Goal: Task Accomplishment & Management: Complete application form

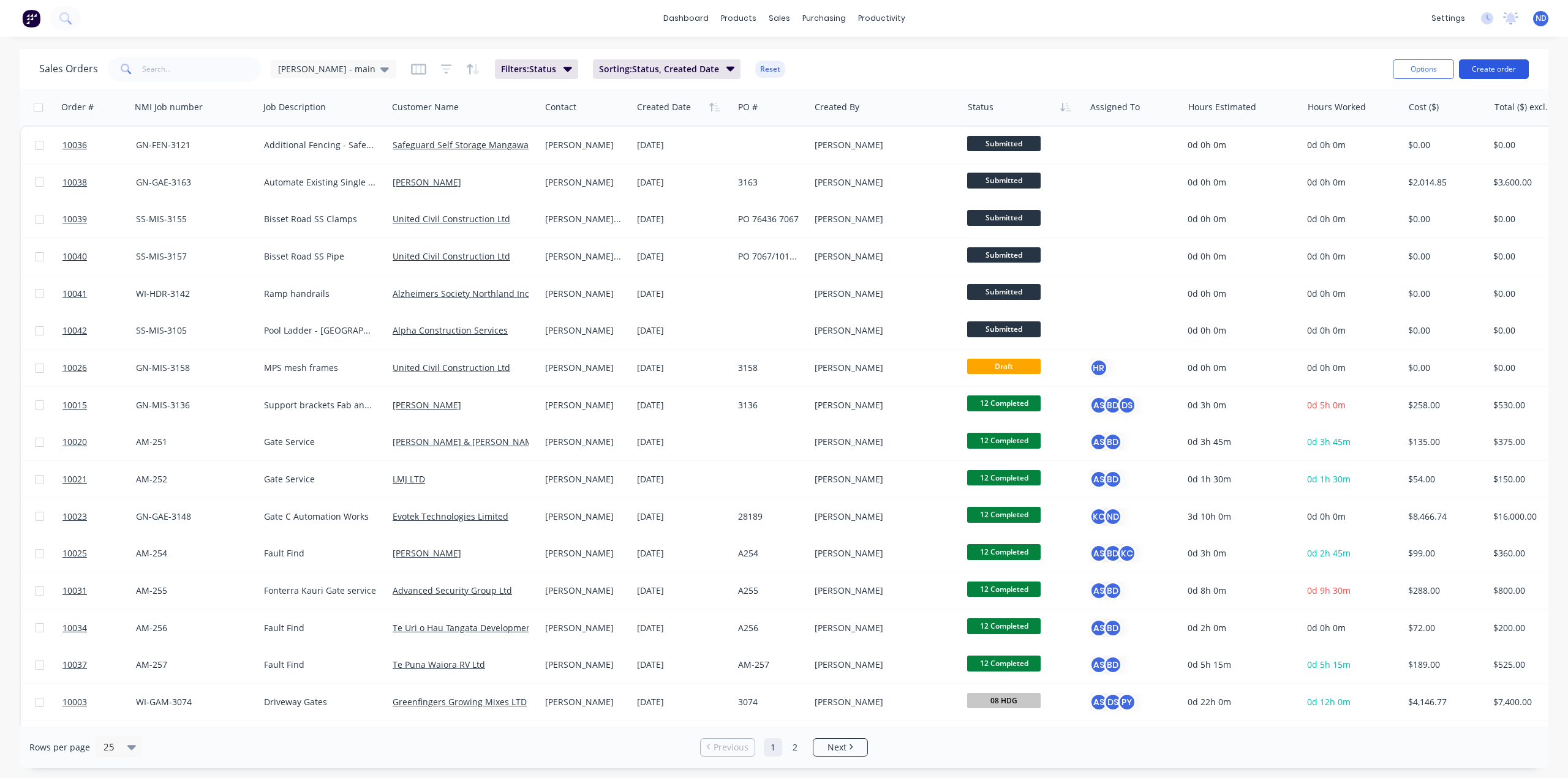
click at [1475, 66] on button "Create order" at bounding box center [1493, 69] width 70 height 20
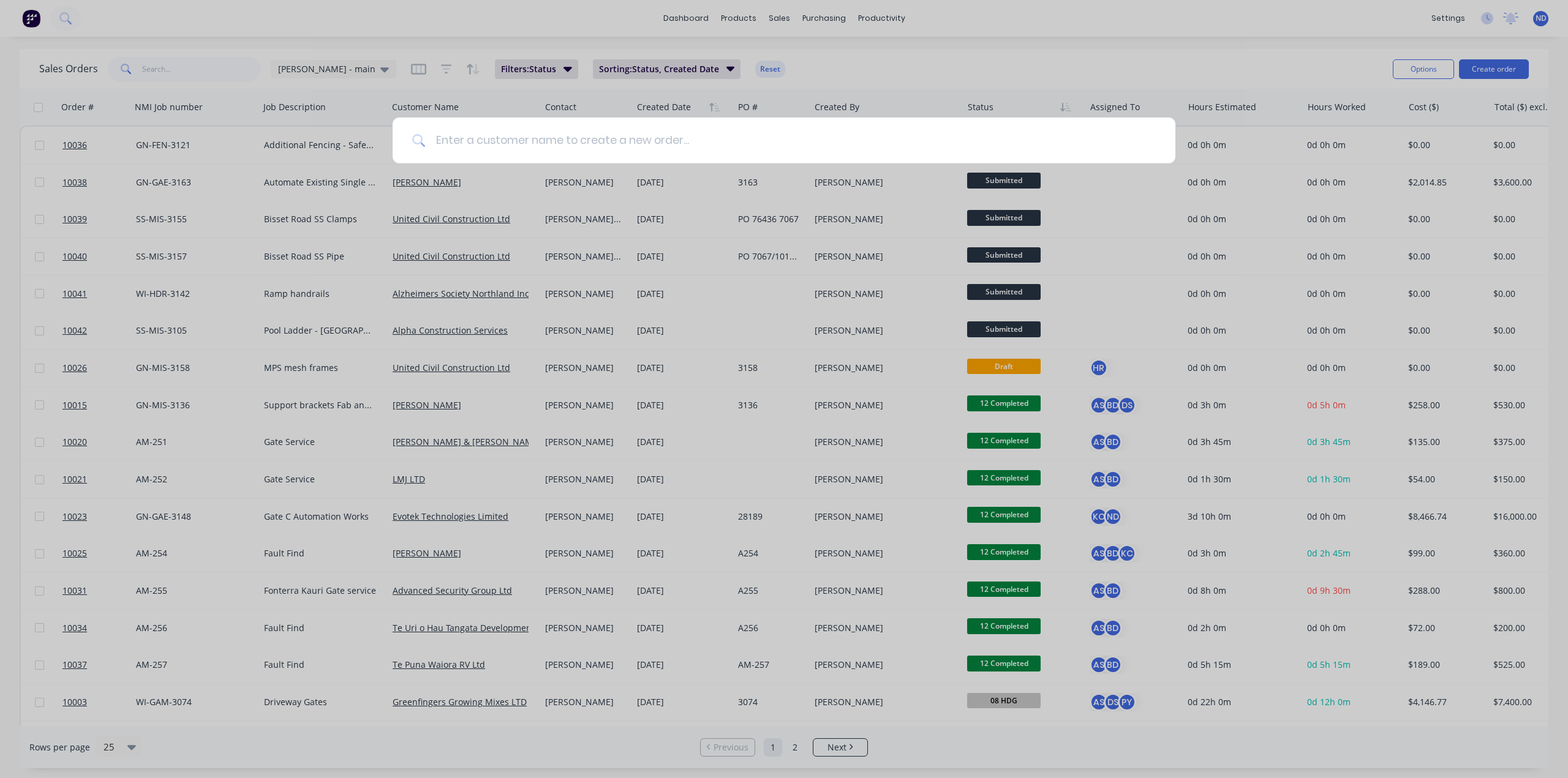
click at [507, 141] on input at bounding box center [791, 140] width 730 height 45
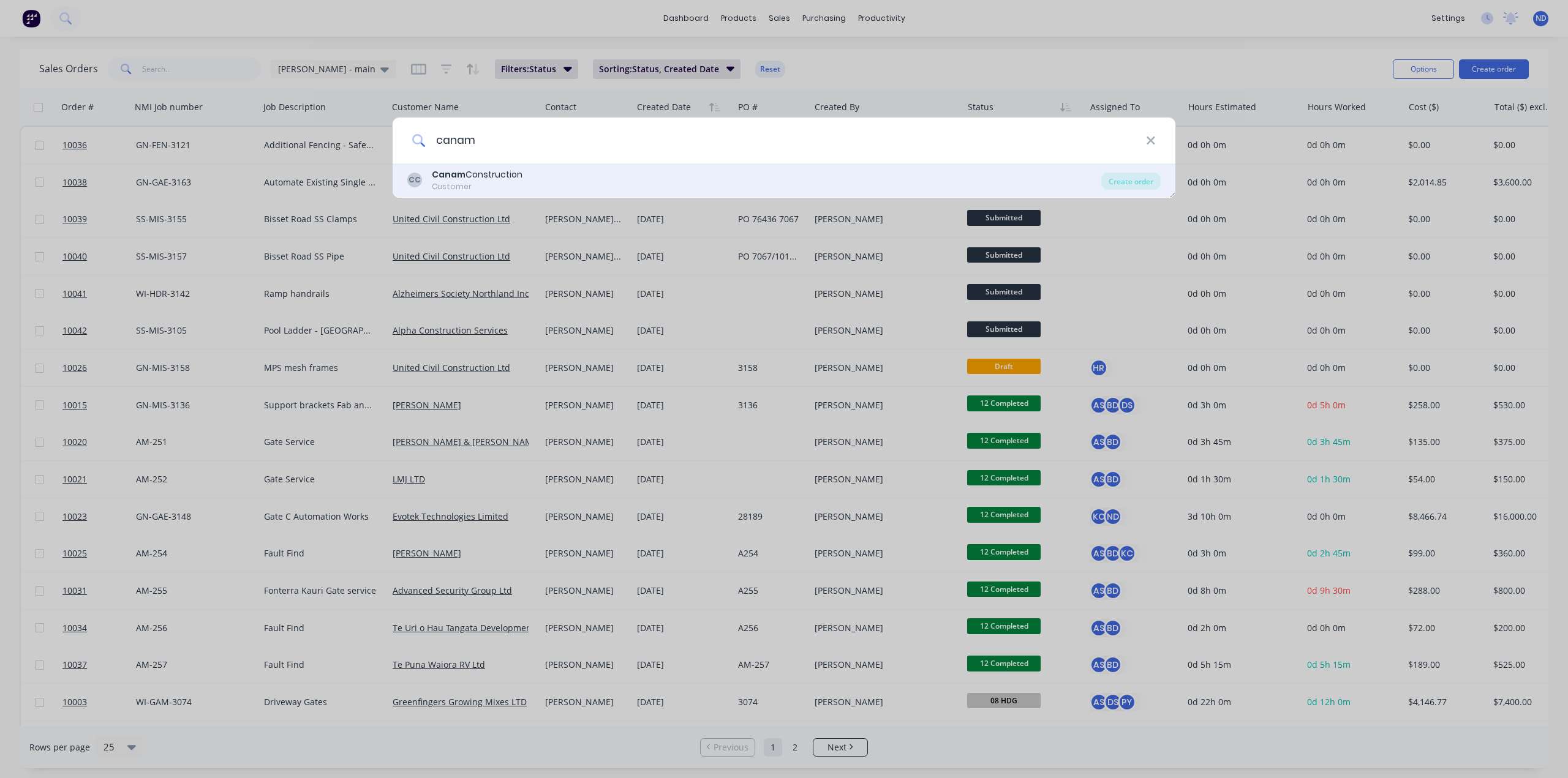
type input "canam"
click at [512, 187] on div "Customer" at bounding box center [477, 187] width 91 height 11
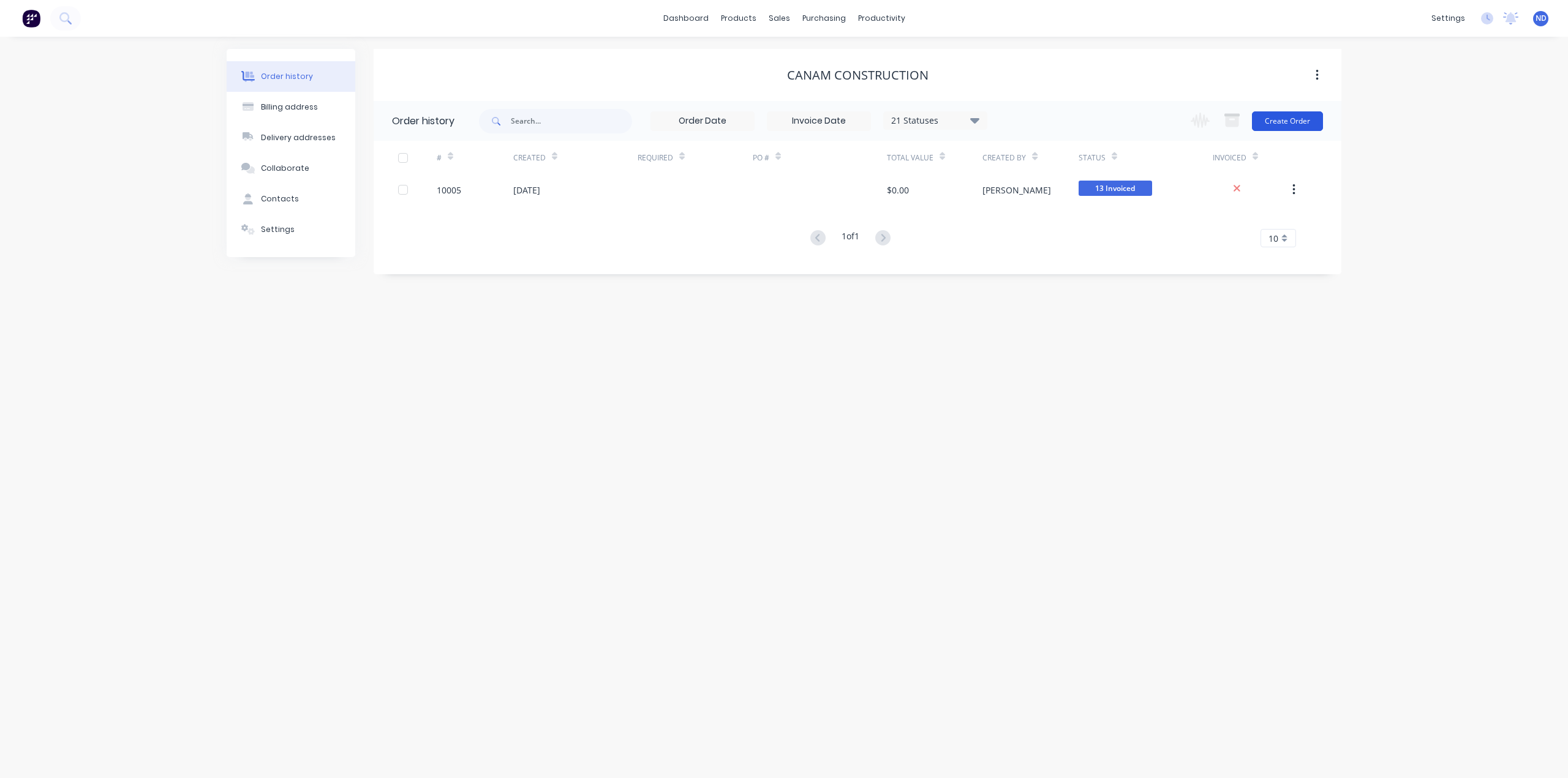
click at [1296, 121] on button "Create Order" at bounding box center [1287, 121] width 71 height 20
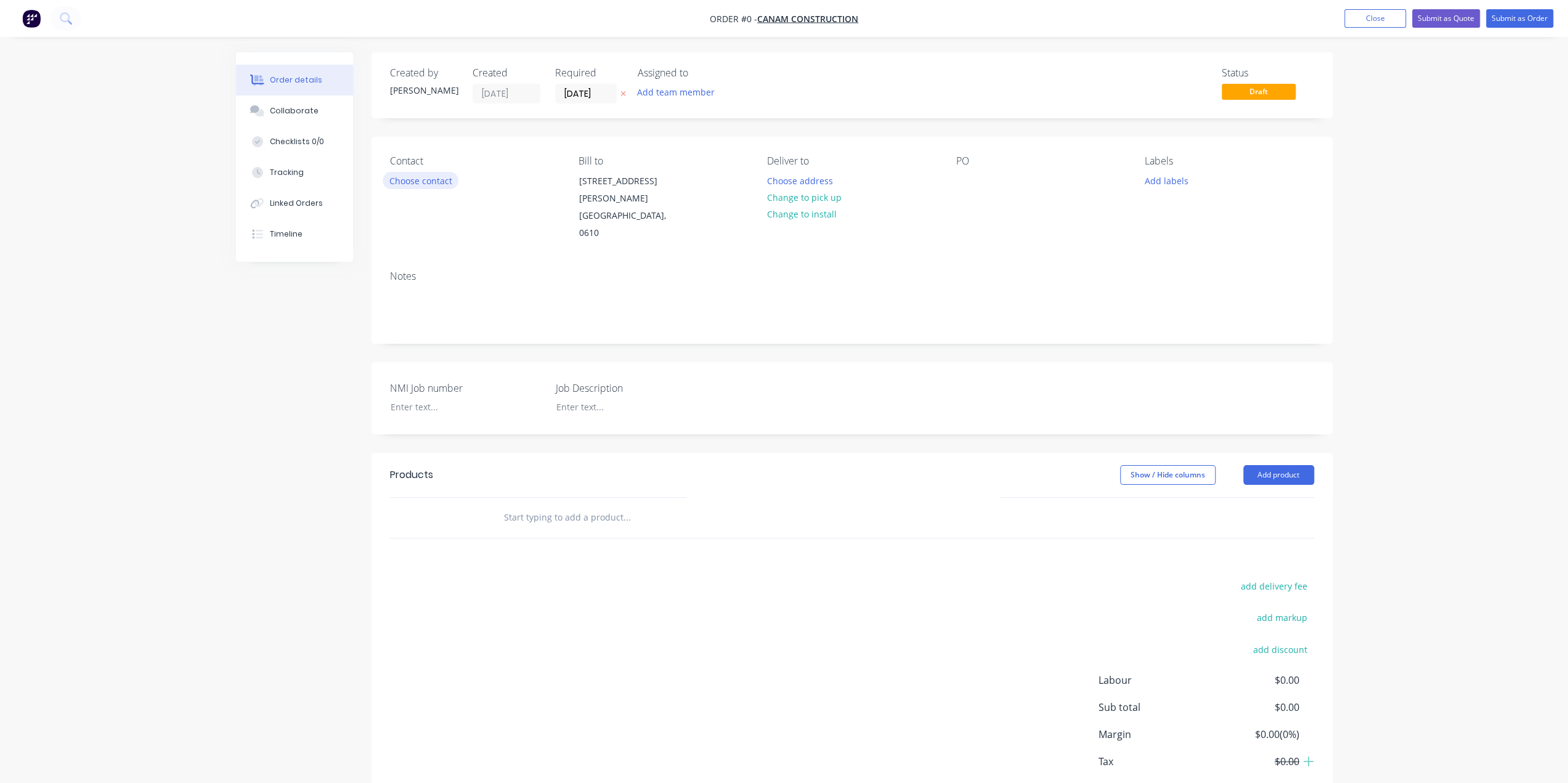
click at [437, 179] on button "Choose contact" at bounding box center [420, 180] width 76 height 16
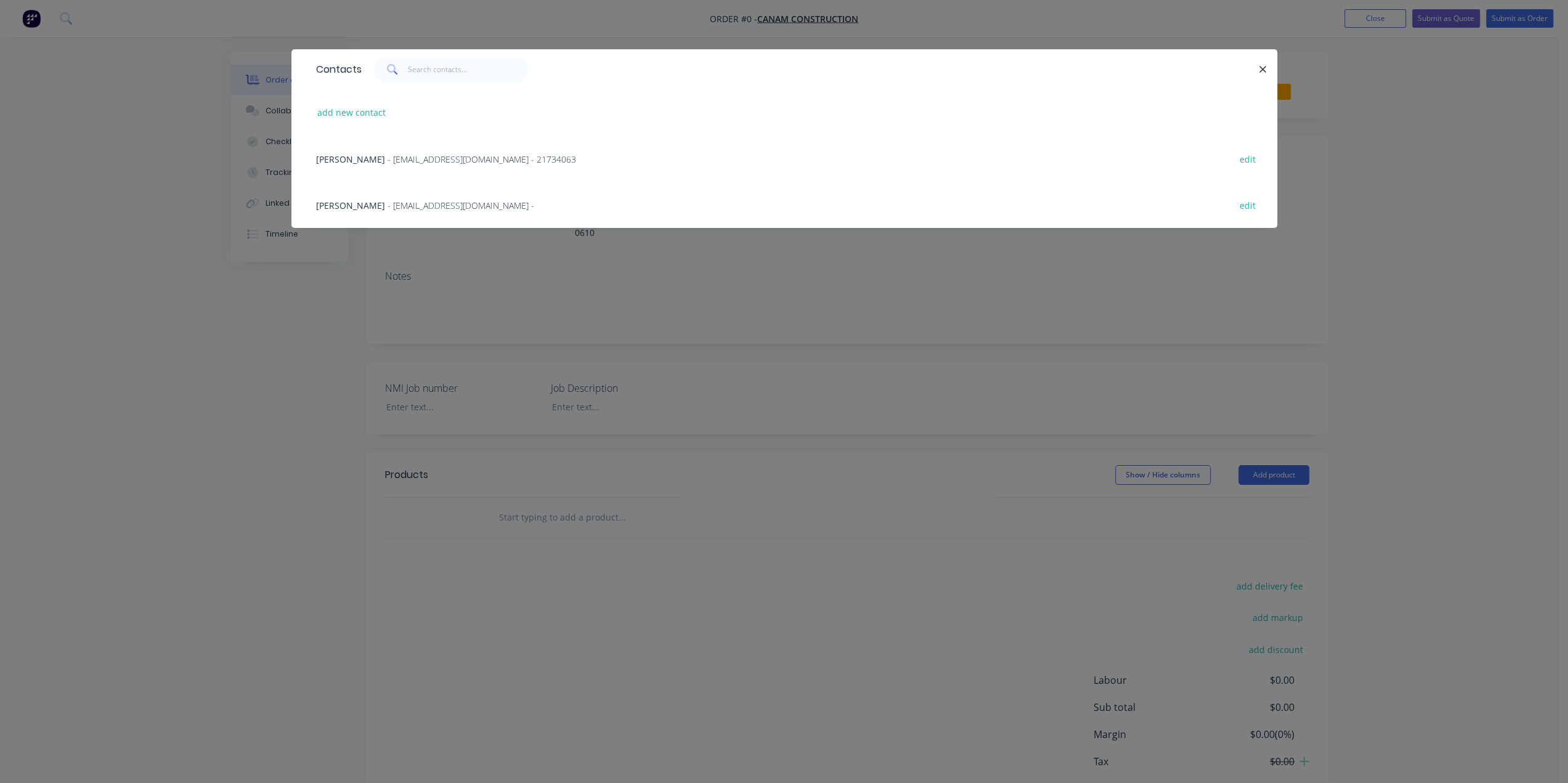
click at [372, 194] on div "[PERSON_NAME] - [EMAIL_ADDRESS][DOMAIN_NAME] - edit" at bounding box center [784, 205] width 948 height 46
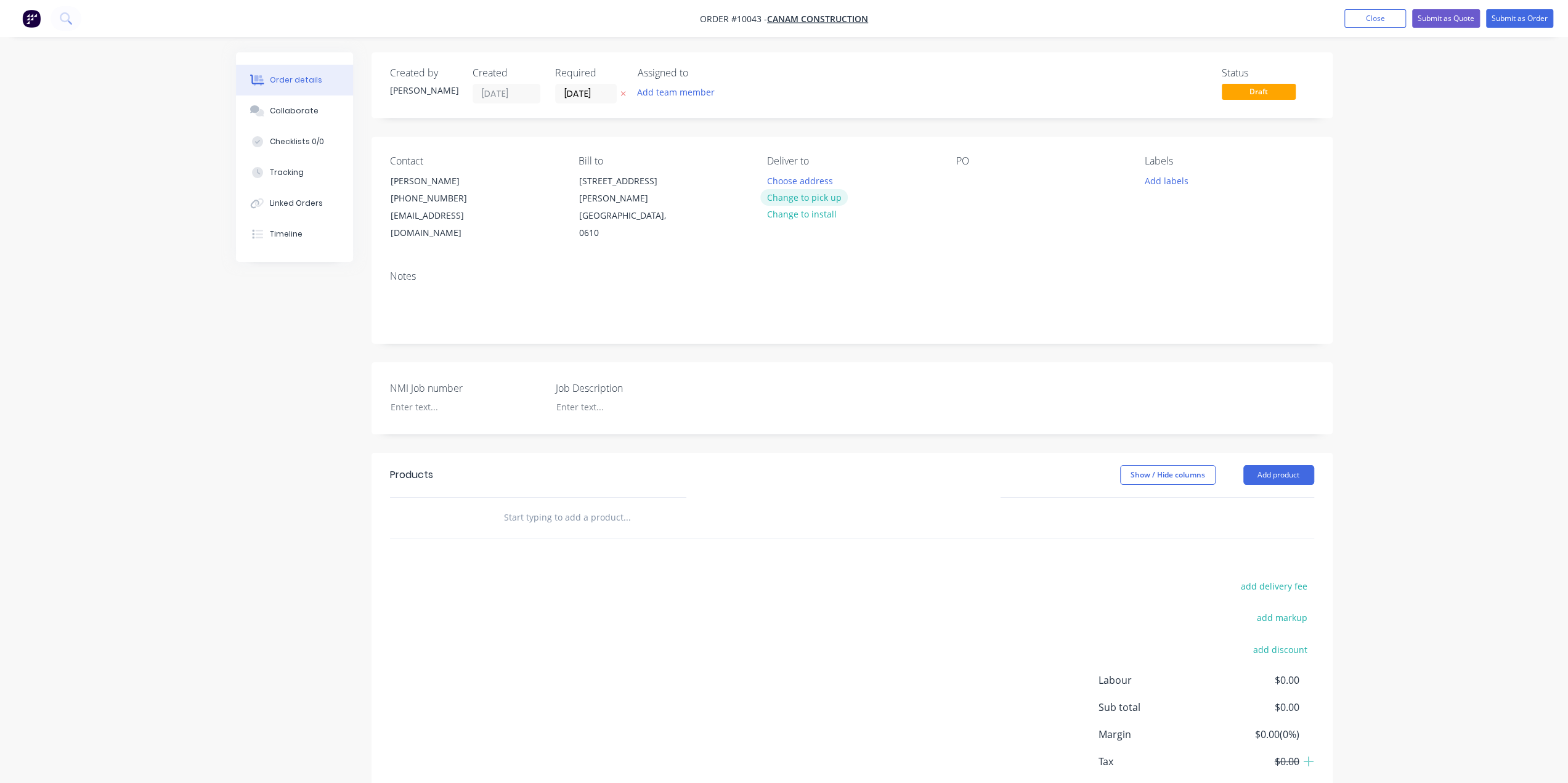
click at [816, 204] on button "Change to pick up" at bounding box center [804, 198] width 88 height 16
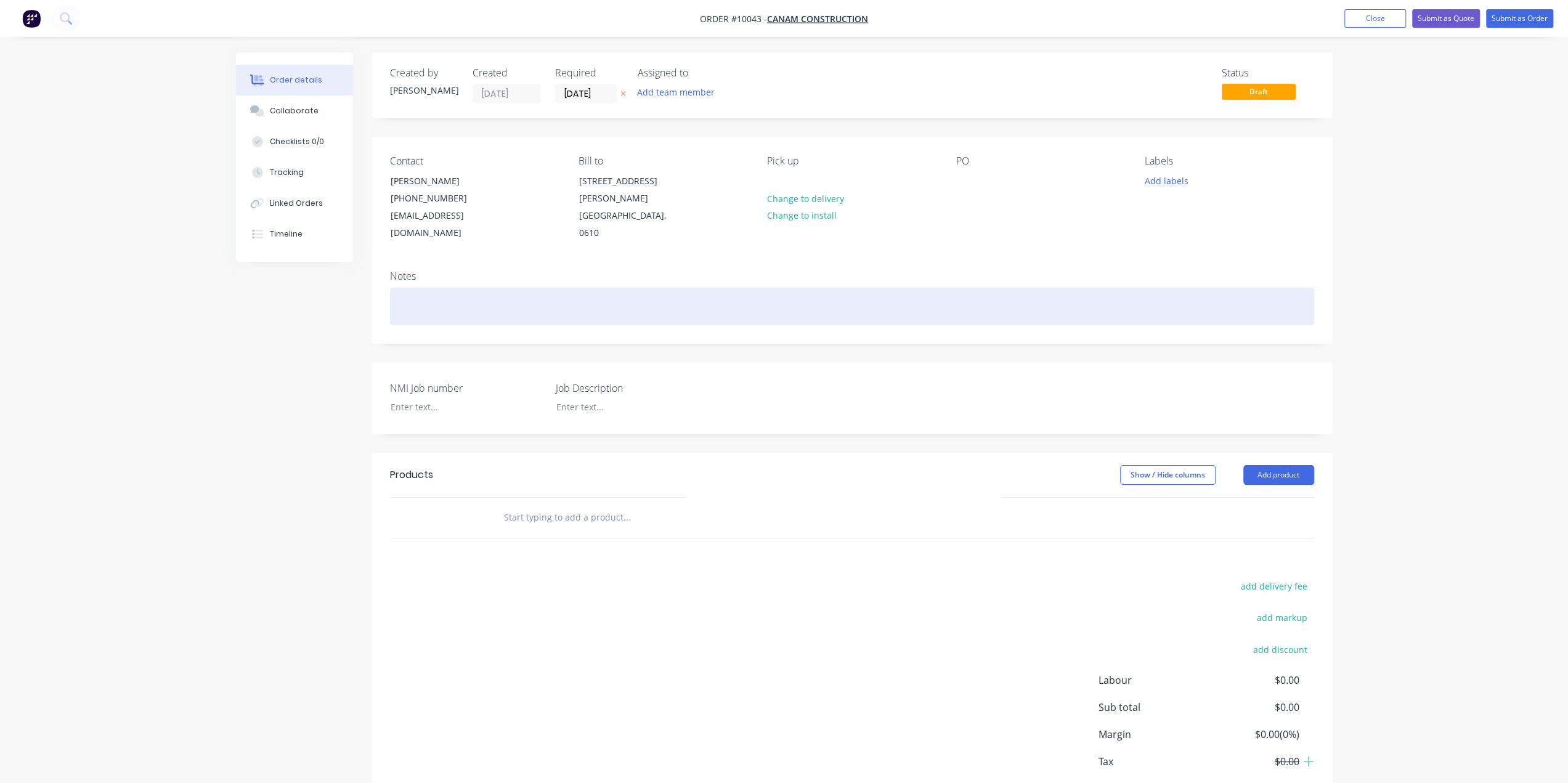
click at [425, 290] on div at bounding box center [851, 306] width 924 height 38
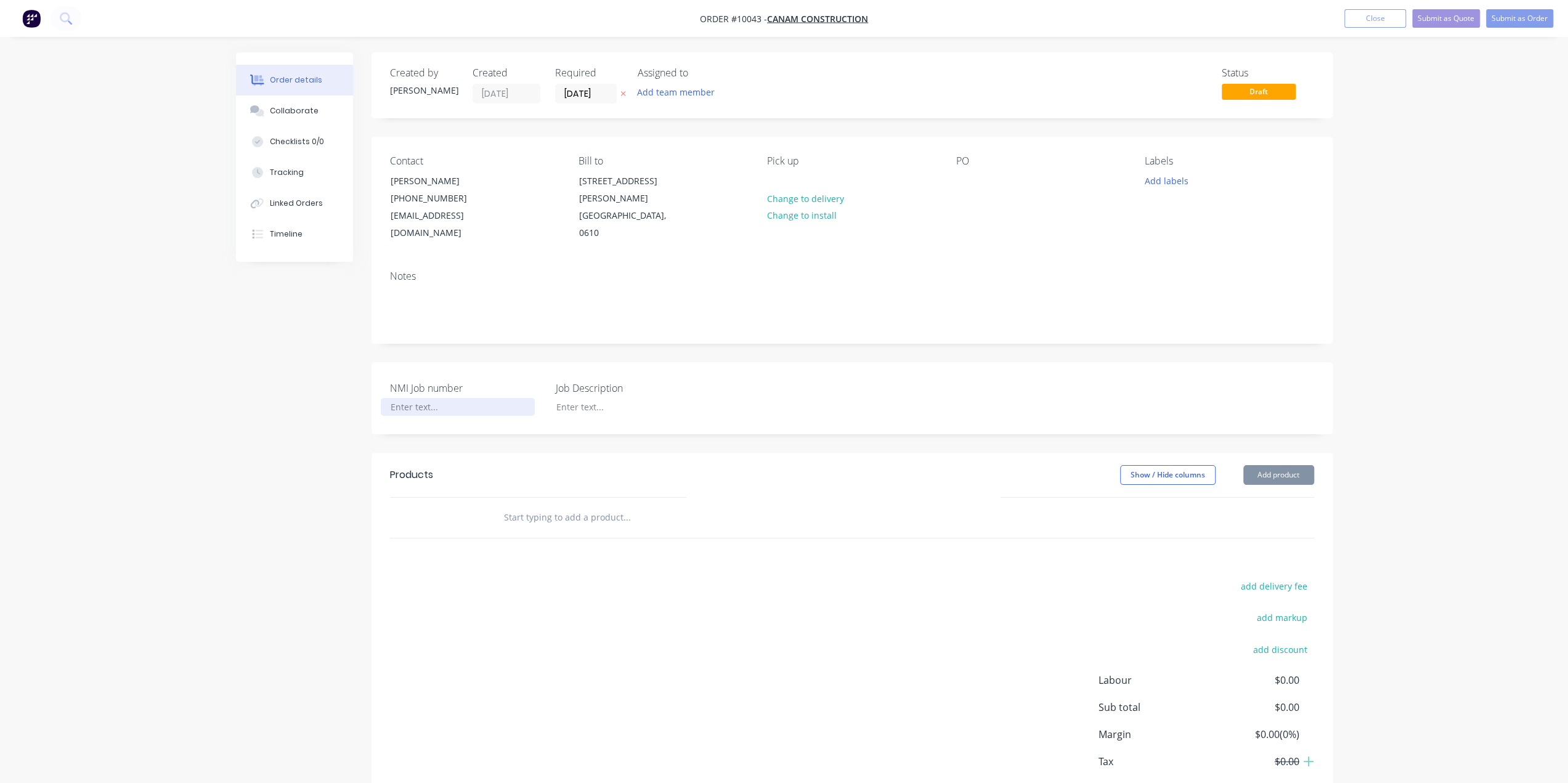
click at [416, 398] on div at bounding box center [458, 408] width 154 height 18
click at [469, 398] on div at bounding box center [458, 408] width 154 height 18
paste div
click at [576, 398] on div at bounding box center [623, 408] width 154 height 18
drag, startPoint x: 595, startPoint y: 392, endPoint x: 532, endPoint y: 387, distance: 63.2
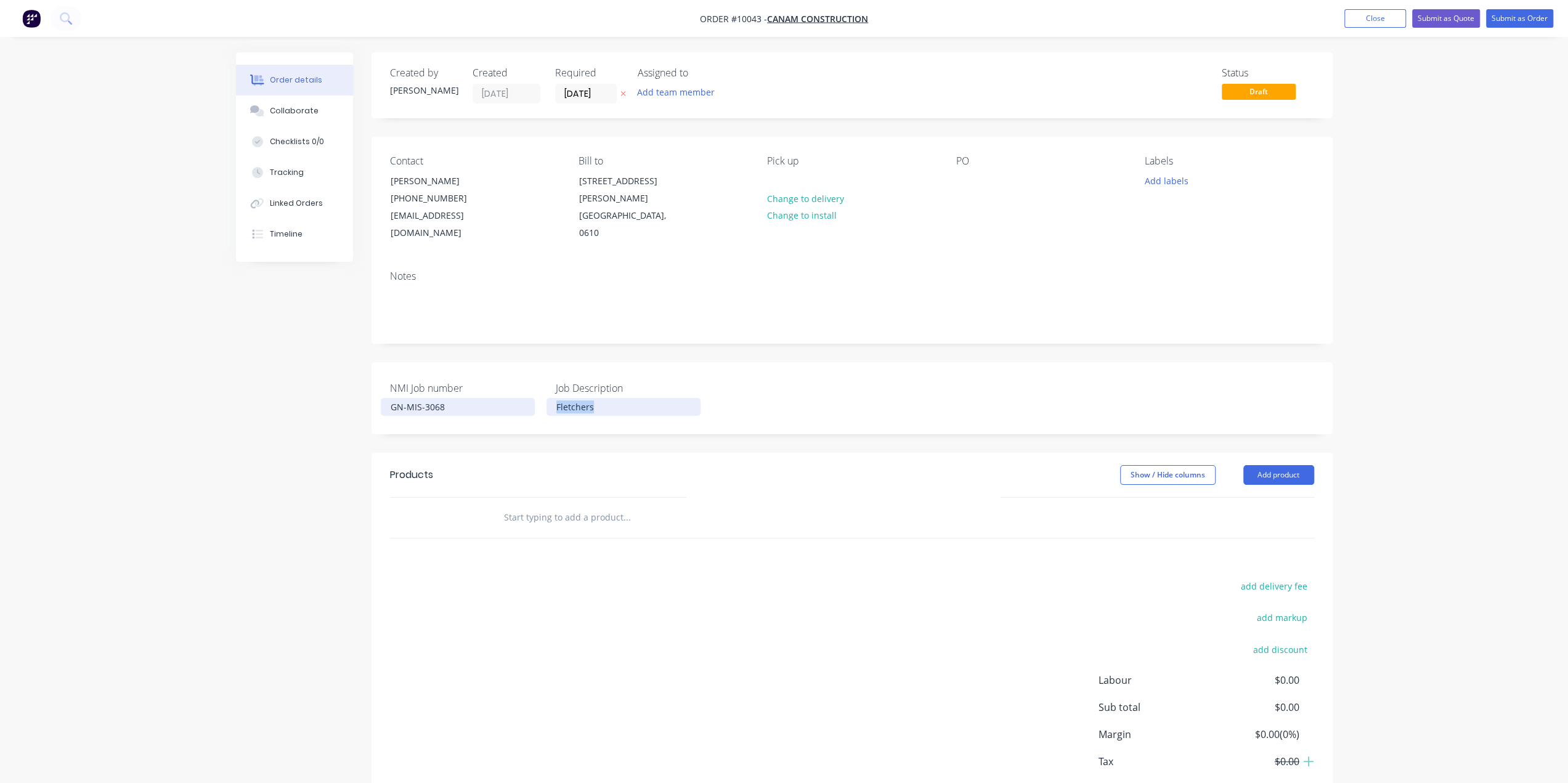
click at [532, 387] on div "NMI Job number GN-MIS-3068 Job Description Fletchers" at bounding box center [852, 398] width 961 height 72
click at [571, 381] on div "Job Description 10mm flitch plate" at bounding box center [633, 398] width 154 height 35
drag, startPoint x: 581, startPoint y: 386, endPoint x: 499, endPoint y: 393, distance: 82.3
click at [499, 393] on div "NMI Job number GN-MIS-3068 Job Description 10mm flitch plate" at bounding box center [852, 398] width 961 height 72
click at [302, 113] on div "Collaborate" at bounding box center [294, 111] width 49 height 11
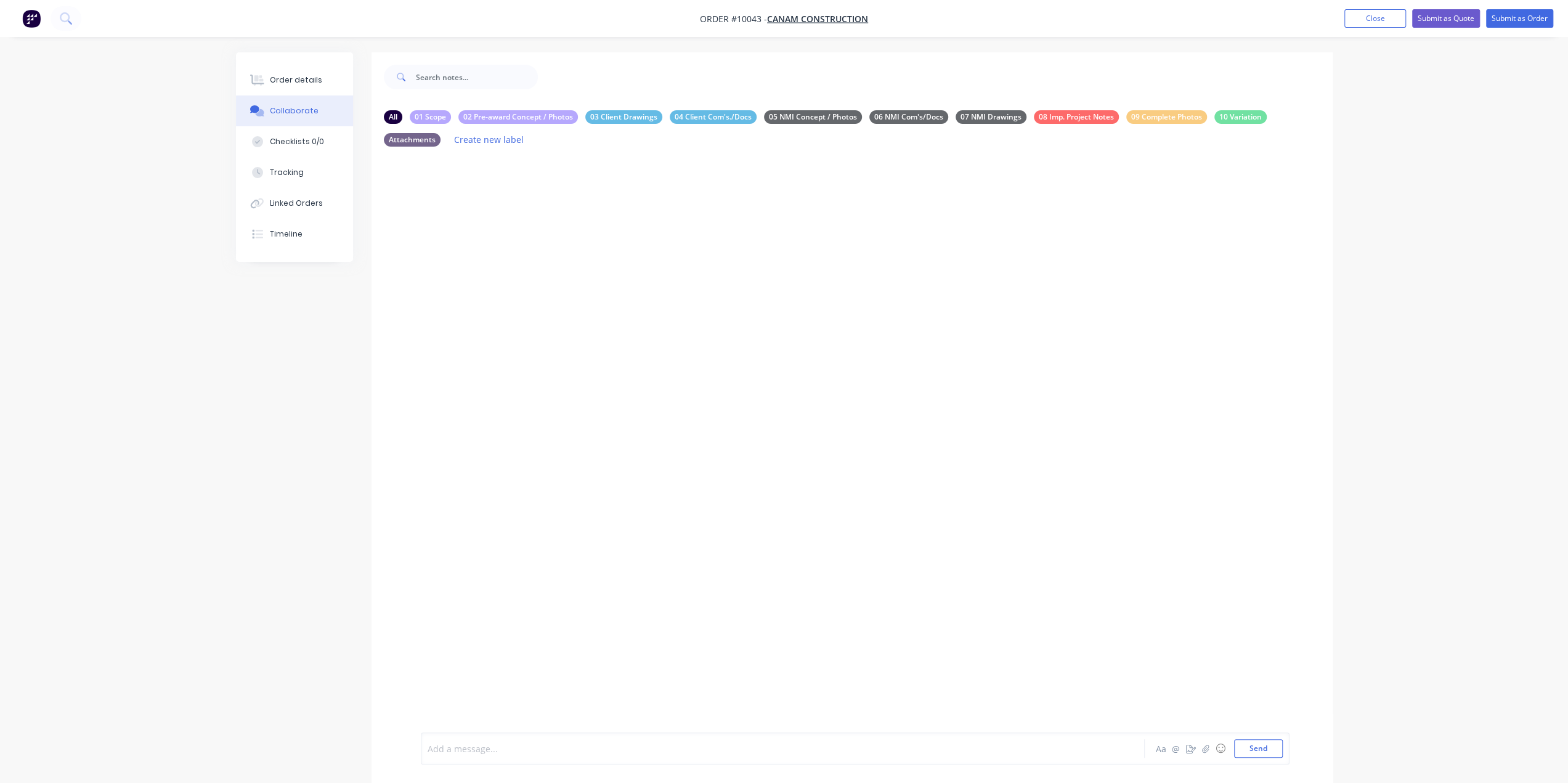
click at [502, 749] on div at bounding box center [749, 749] width 641 height 13
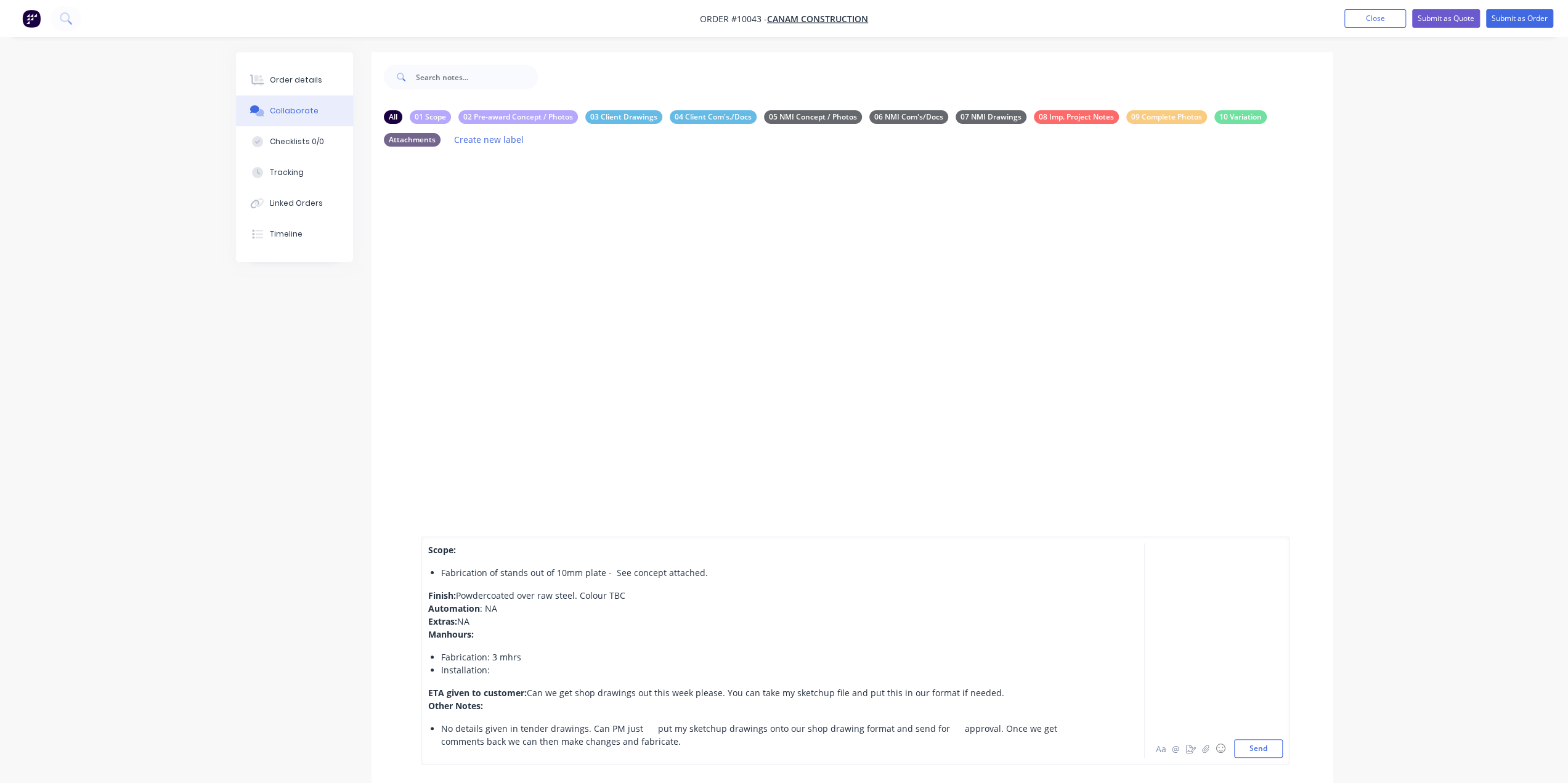
click at [519, 638] on div "Manhours:" at bounding box center [749, 635] width 641 height 13
click at [527, 658] on div "Fabrication: 3 mhrs" at bounding box center [755, 658] width 628 height 13
click at [730, 572] on div "Fabrication of stands out of 10mm plate - See concept attached." at bounding box center [755, 572] width 628 height 13
click at [748, 598] on div "Finish: Powdercoated over raw steel. Colour TBC" at bounding box center [749, 595] width 641 height 13
drag, startPoint x: 931, startPoint y: 728, endPoint x: 946, endPoint y: 729, distance: 15.0
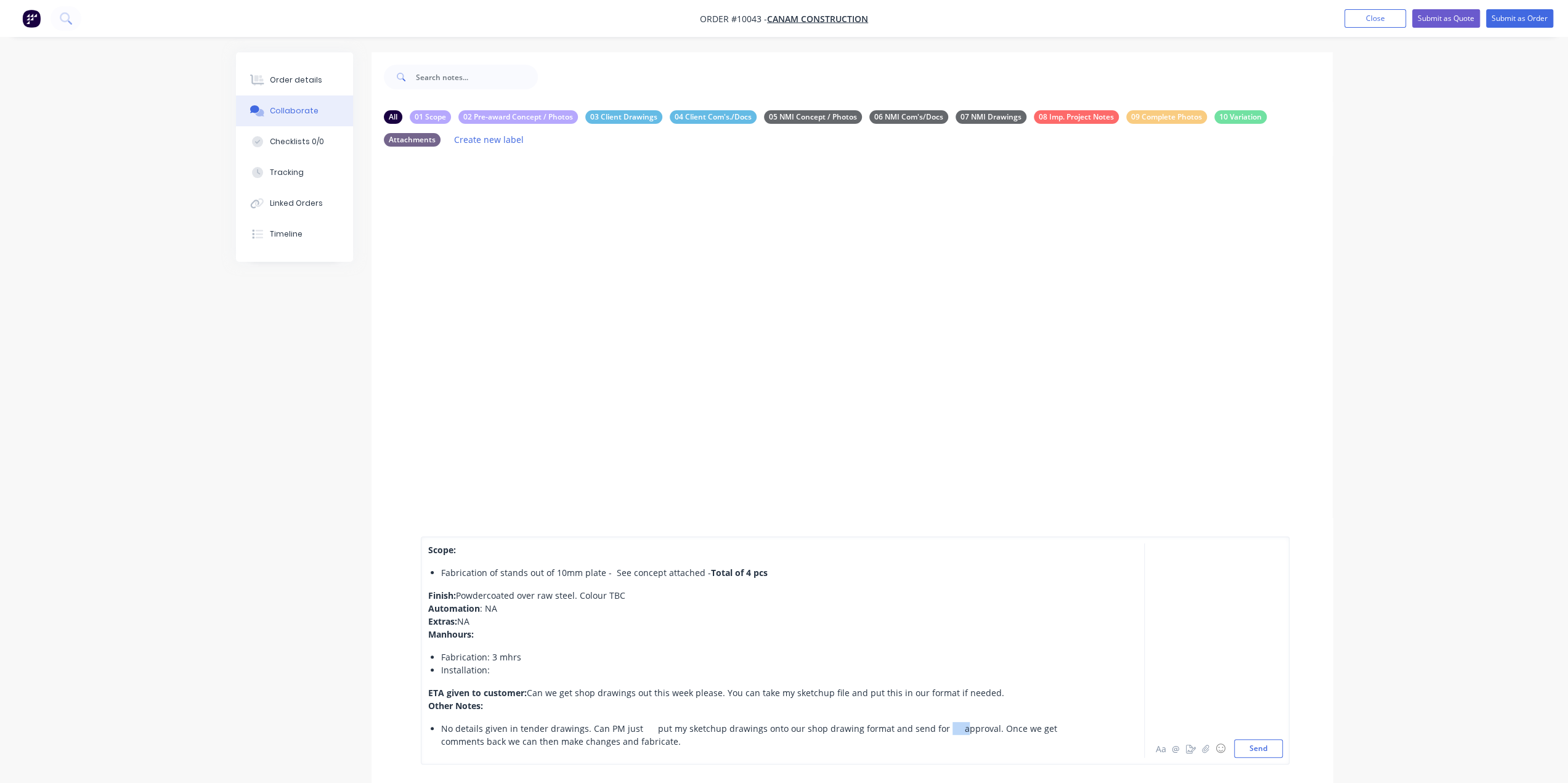
click at [946, 729] on span "No details given in tender drawings. Can PM just put my sketchup drawings onto …" at bounding box center [751, 734] width 619 height 25
click at [427, 707] on div "Scope: Fabrication of stands out of 10mm plate - See concept attached - Total o…" at bounding box center [855, 650] width 869 height 228
click at [434, 705] on span "Other Notes:" at bounding box center [456, 705] width 55 height 12
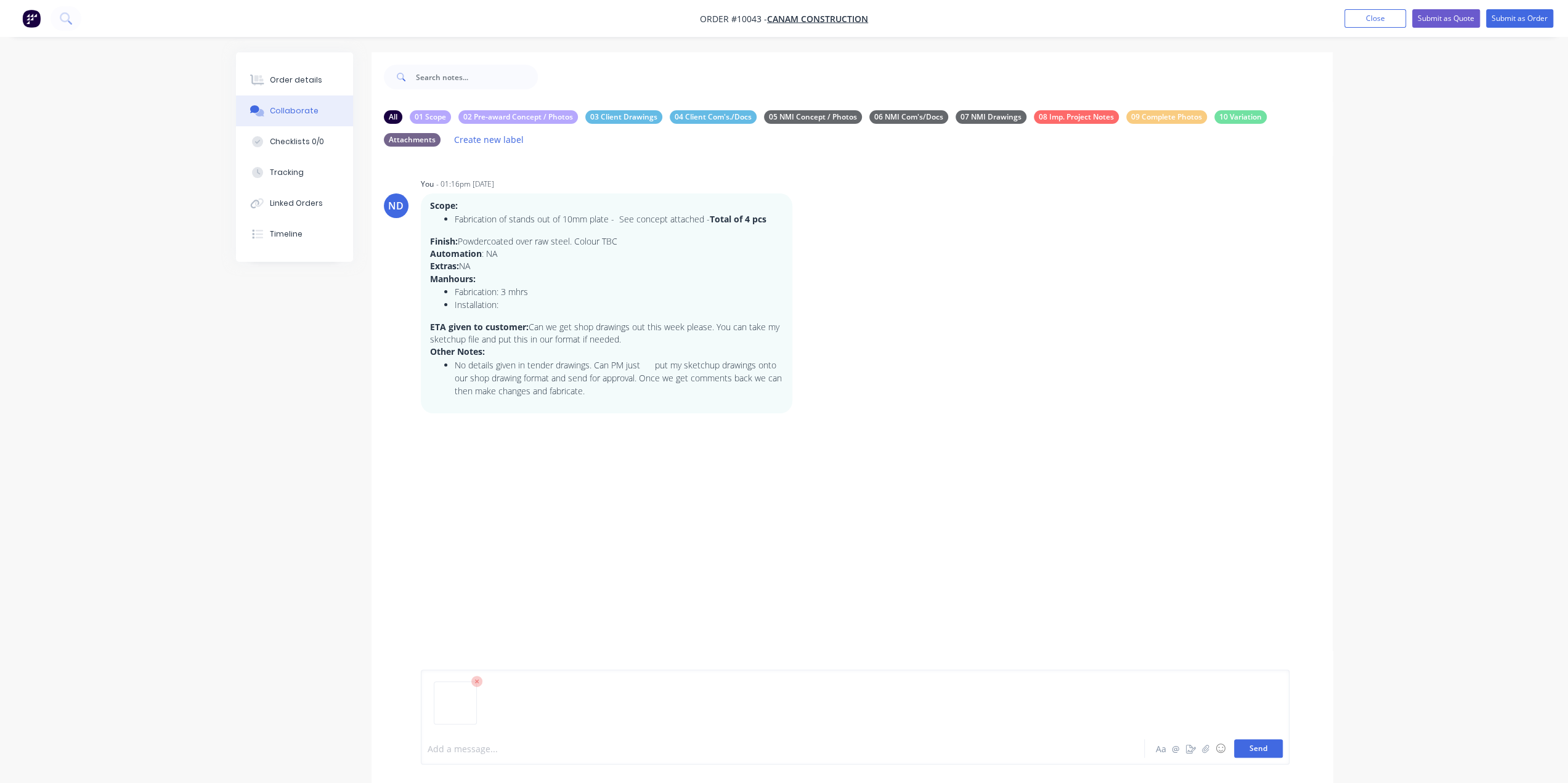
drag, startPoint x: 1254, startPoint y: 751, endPoint x: 1271, endPoint y: 754, distance: 17.3
click at [1254, 750] on button "Send" at bounding box center [1258, 749] width 49 height 18
click at [1253, 751] on button "Send" at bounding box center [1258, 749] width 49 height 18
click at [293, 89] on button "Order details" at bounding box center [295, 81] width 117 height 31
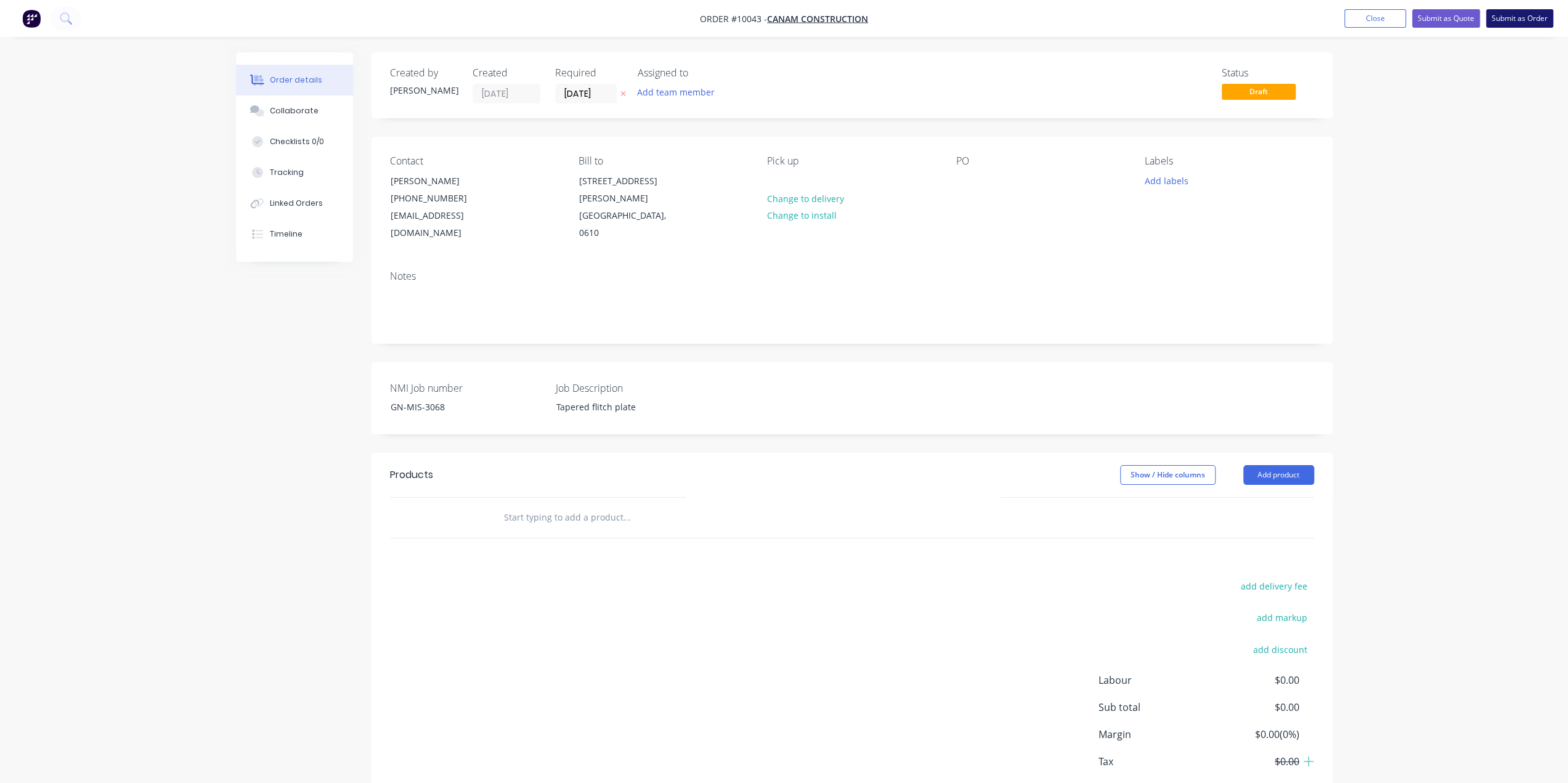
click at [1528, 21] on button "Submit as Order" at bounding box center [1519, 18] width 67 height 18
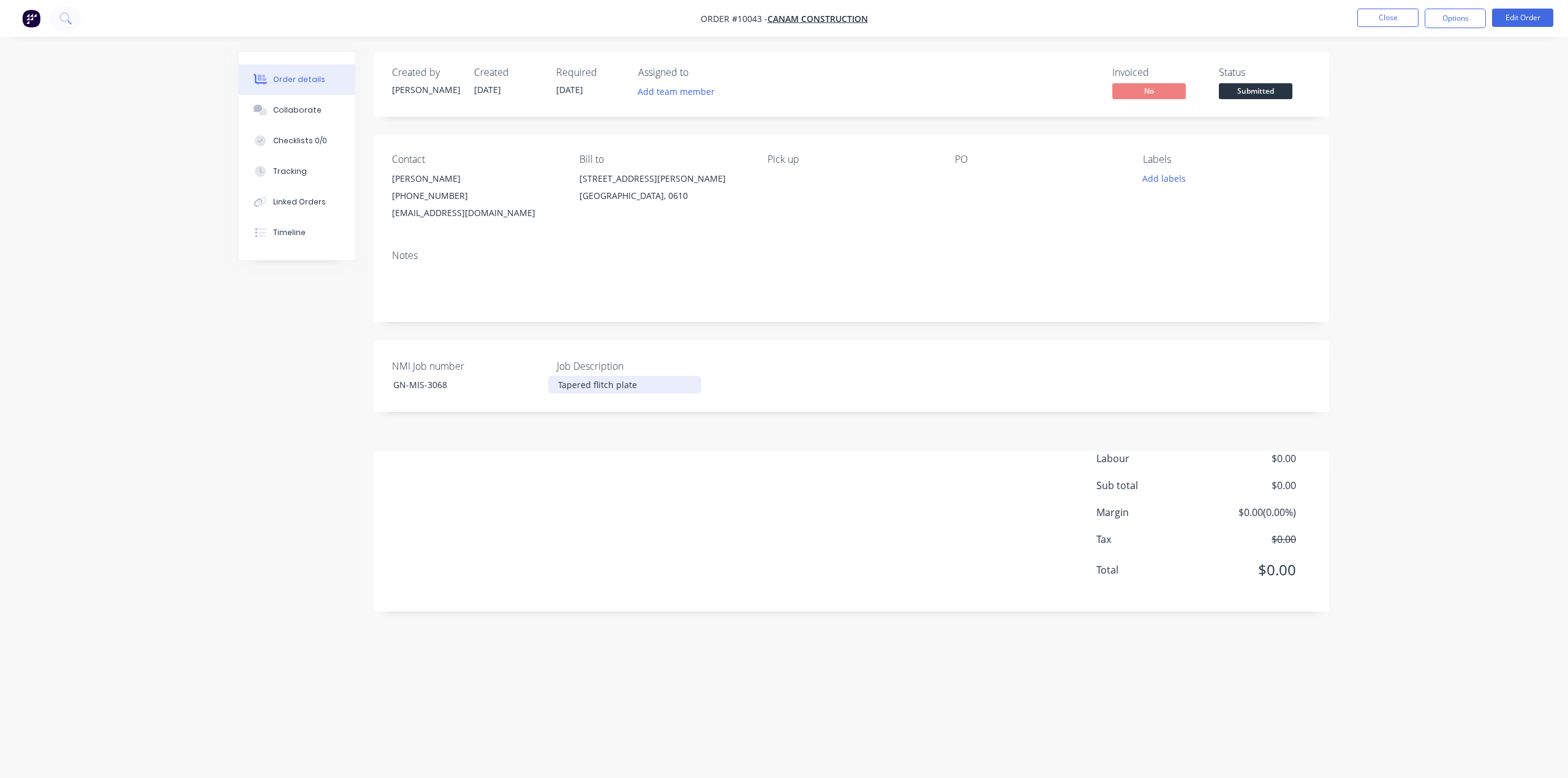
drag, startPoint x: 624, startPoint y: 388, endPoint x: 640, endPoint y: 386, distance: 16.1
click at [624, 387] on div "Tapered flitch plate" at bounding box center [624, 385] width 153 height 18
click at [640, 386] on div "Tapered flitch plate" at bounding box center [624, 385] width 153 height 18
click at [1426, 214] on div "Order details Collaborate Checklists 0/0 Tracking Linked Orders Timeline Order …" at bounding box center [784, 389] width 1568 height 778
click at [286, 112] on div "Collaborate" at bounding box center [297, 110] width 48 height 11
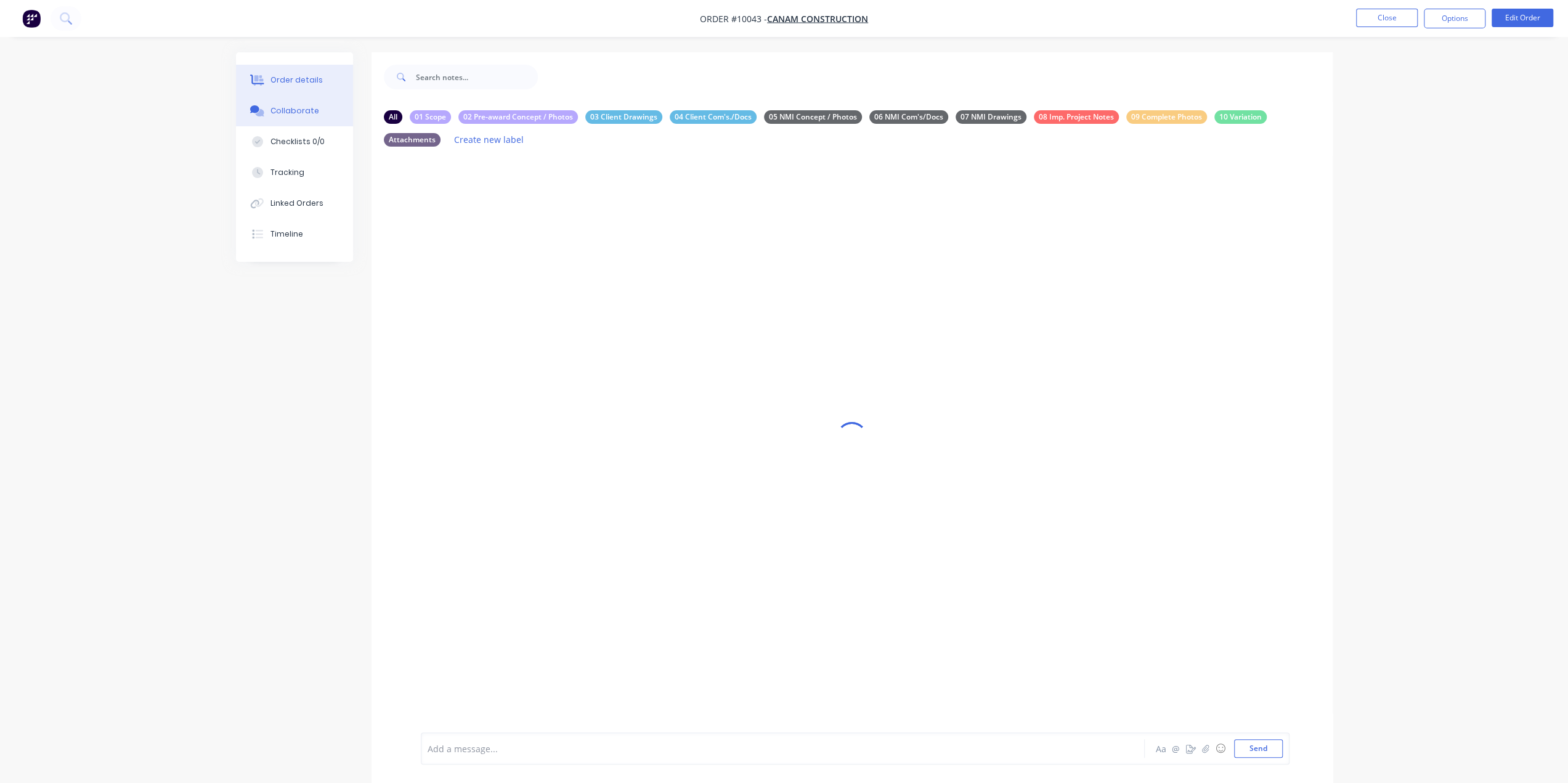
click at [306, 84] on div "Order details" at bounding box center [296, 80] width 52 height 11
